Goal: Task Accomplishment & Management: Manage account settings

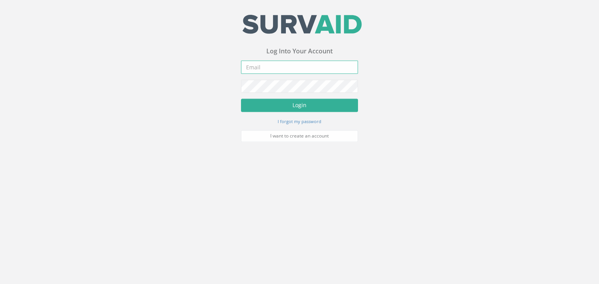
type input "[PERSON_NAME][EMAIL_ADDRESS][PERSON_NAME][DOMAIN_NAME]"
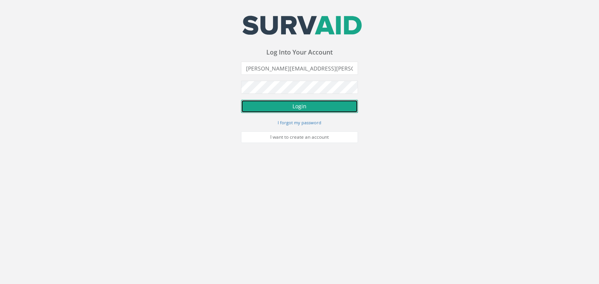
click at [267, 106] on button "Login" at bounding box center [299, 106] width 117 height 13
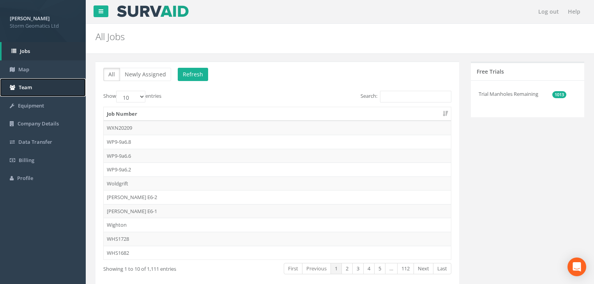
click at [34, 89] on link "Team" at bounding box center [43, 87] width 86 height 18
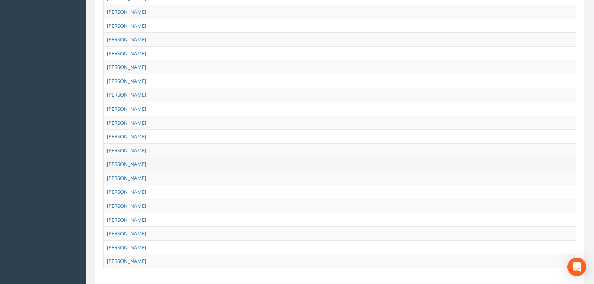
scroll to position [267, 0]
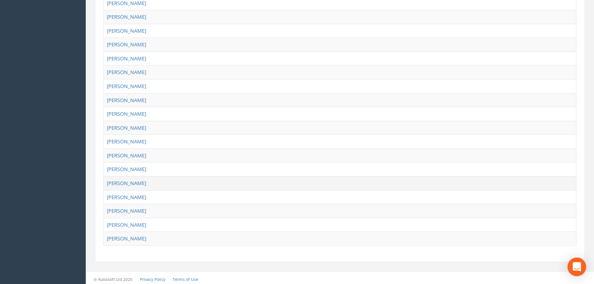
click at [153, 180] on td "[PERSON_NAME]" at bounding box center [340, 183] width 473 height 14
click at [115, 180] on link "[PERSON_NAME]" at bounding box center [126, 183] width 39 height 7
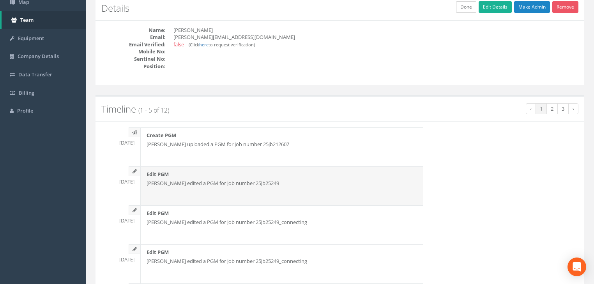
scroll to position [0, 0]
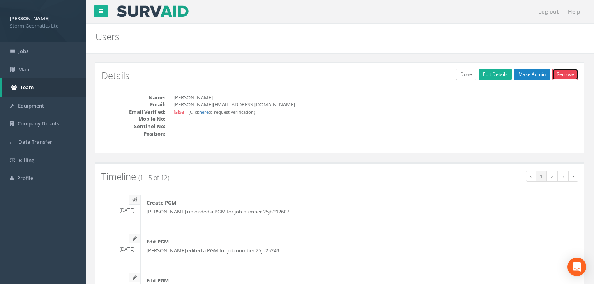
click at [562, 78] on link "Remove" at bounding box center [566, 75] width 26 height 12
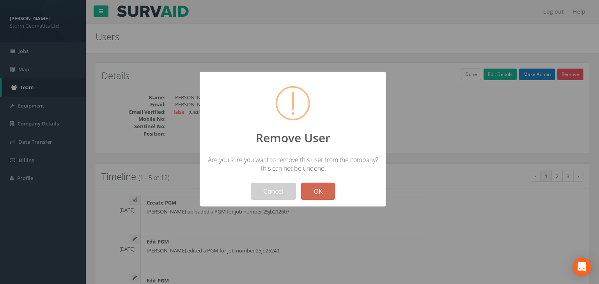
click at [317, 189] on button "OK" at bounding box center [318, 191] width 34 height 17
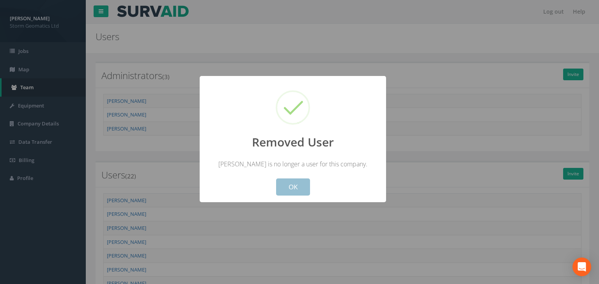
click at [286, 184] on button "OK" at bounding box center [293, 187] width 34 height 17
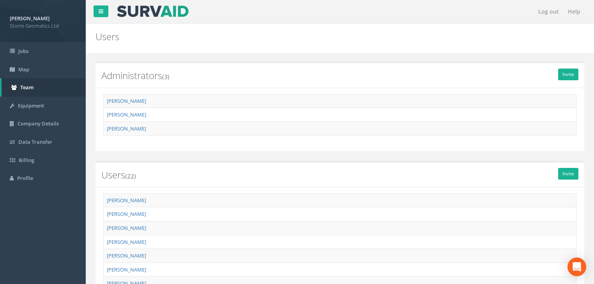
click at [557, 175] on h2 "Users (22)" at bounding box center [339, 175] width 477 height 10
click at [568, 173] on link "Invite" at bounding box center [568, 174] width 20 height 12
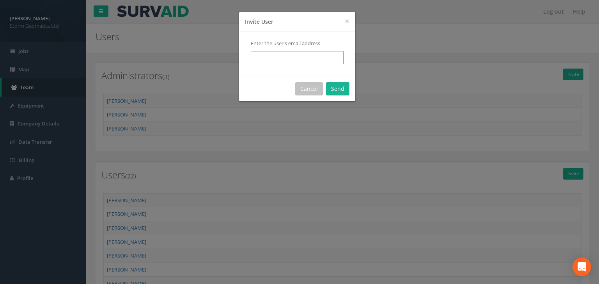
click at [264, 57] on input "email" at bounding box center [297, 57] width 93 height 13
type input "j"
drag, startPoint x: 259, startPoint y: 58, endPoint x: 250, endPoint y: 60, distance: 9.6
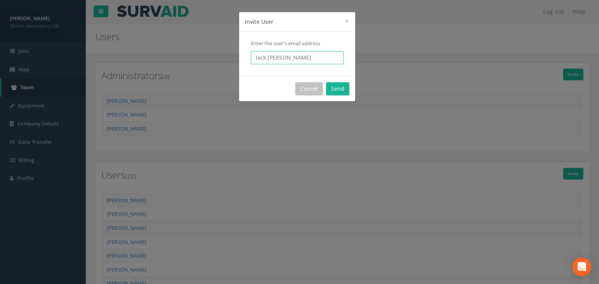
click at [250, 59] on div "Enter the user's email address lack.[PERSON_NAME]" at bounding box center [297, 54] width 116 height 44
click at [309, 53] on input "jack.[PERSON_NAME]" at bounding box center [297, 57] width 93 height 13
type input "[EMAIL_ADDRESS][PERSON_NAME][DOMAIN_NAME]"
click at [339, 92] on button "Send" at bounding box center [337, 88] width 23 height 13
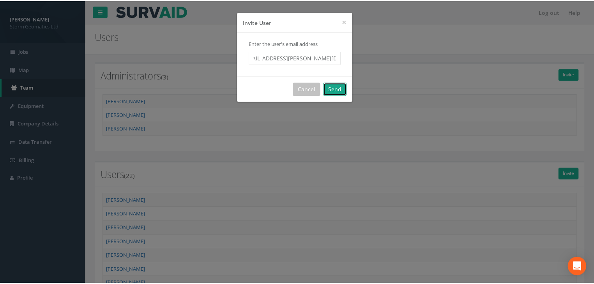
scroll to position [0, 0]
